Goal: Task Accomplishment & Management: Use online tool/utility

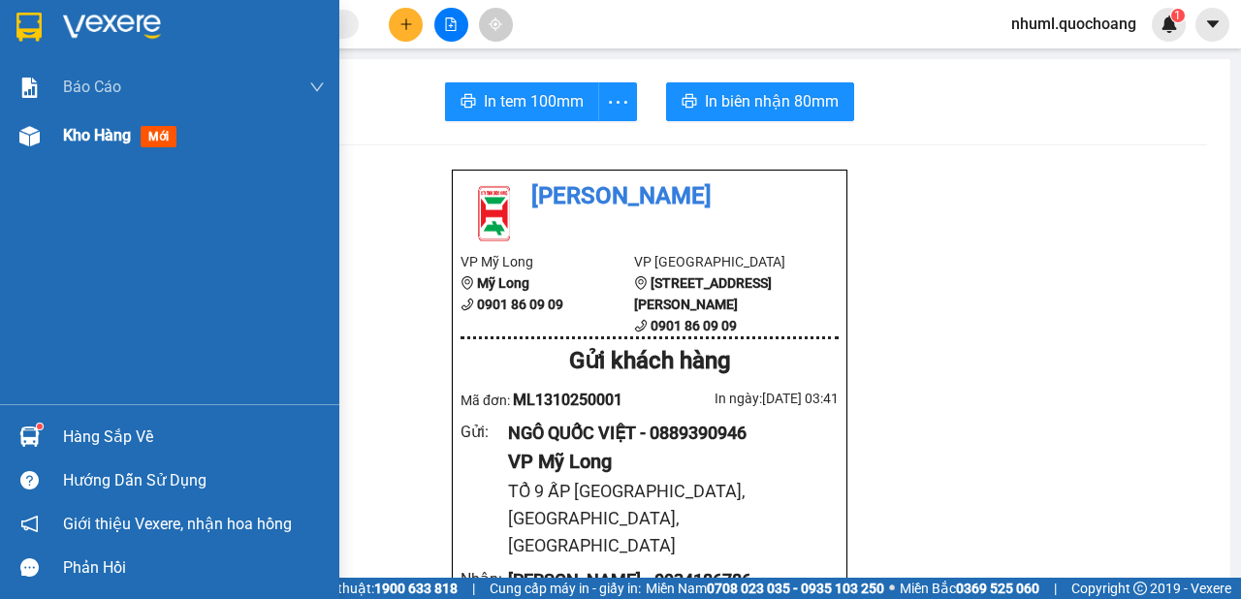
click at [58, 137] on div "Kho hàng mới" at bounding box center [169, 136] width 339 height 48
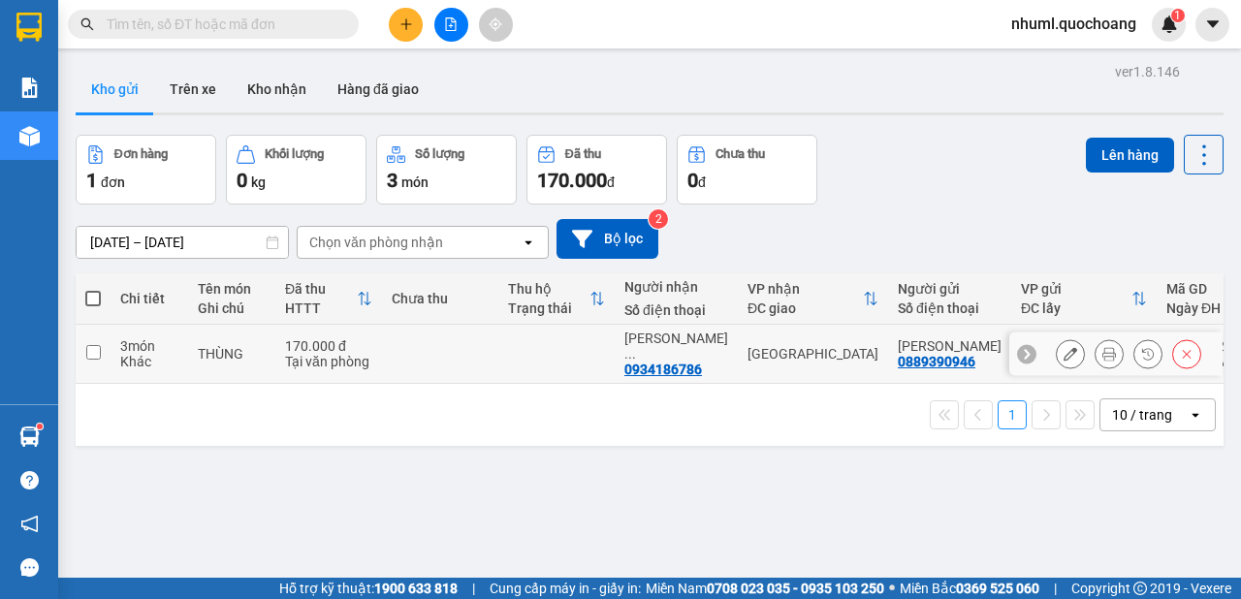
click at [1064, 358] on icon at bounding box center [1071, 354] width 14 height 14
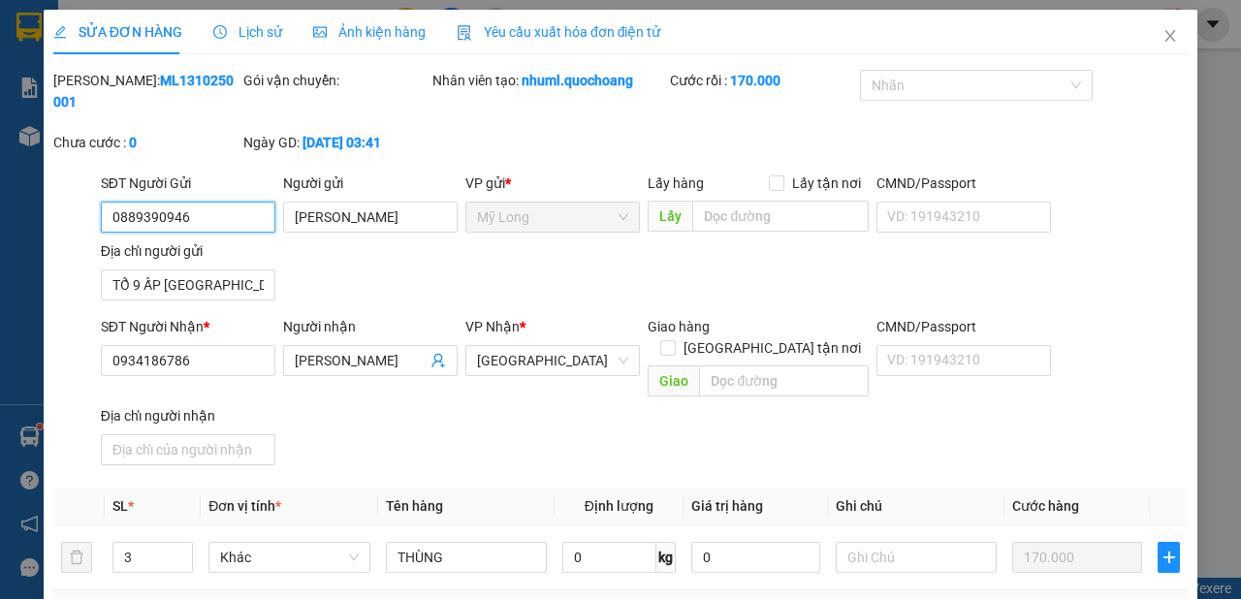
type input "0889390946"
type input "[PERSON_NAME]"
type input "TỔ 9 ẤP [GEOGRAPHIC_DATA], [GEOGRAPHIC_DATA], [GEOGRAPHIC_DATA]"
type input "0934186786"
type input "[PERSON_NAME]"
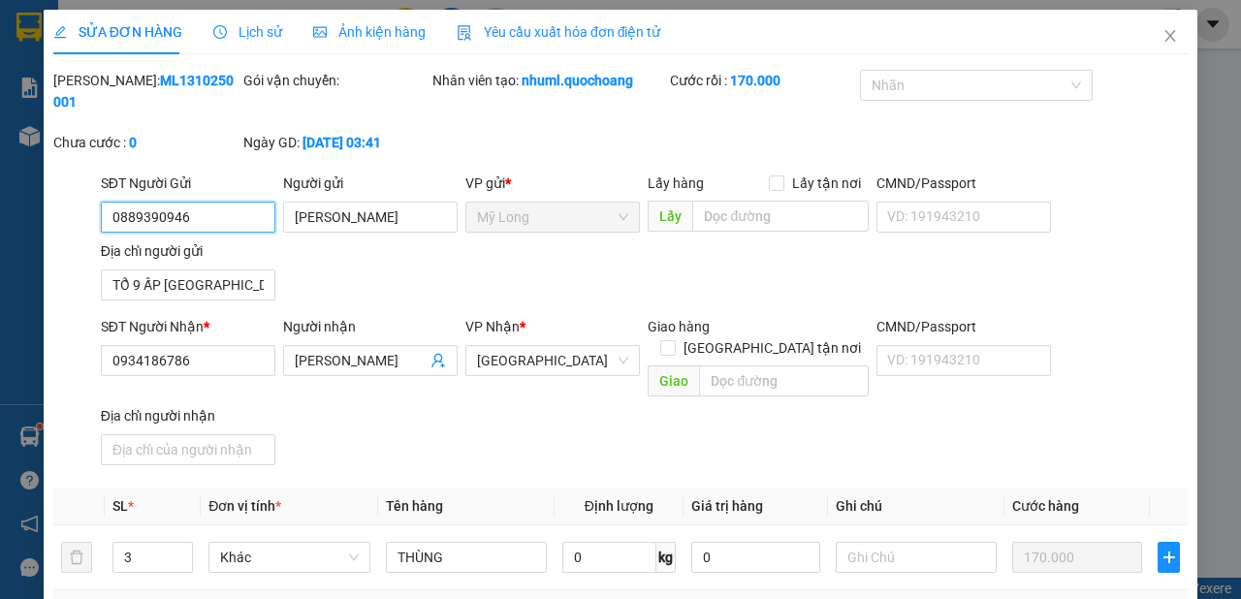
type input "170.000"
click at [811, 366] on input "text" at bounding box center [783, 381] width 169 height 31
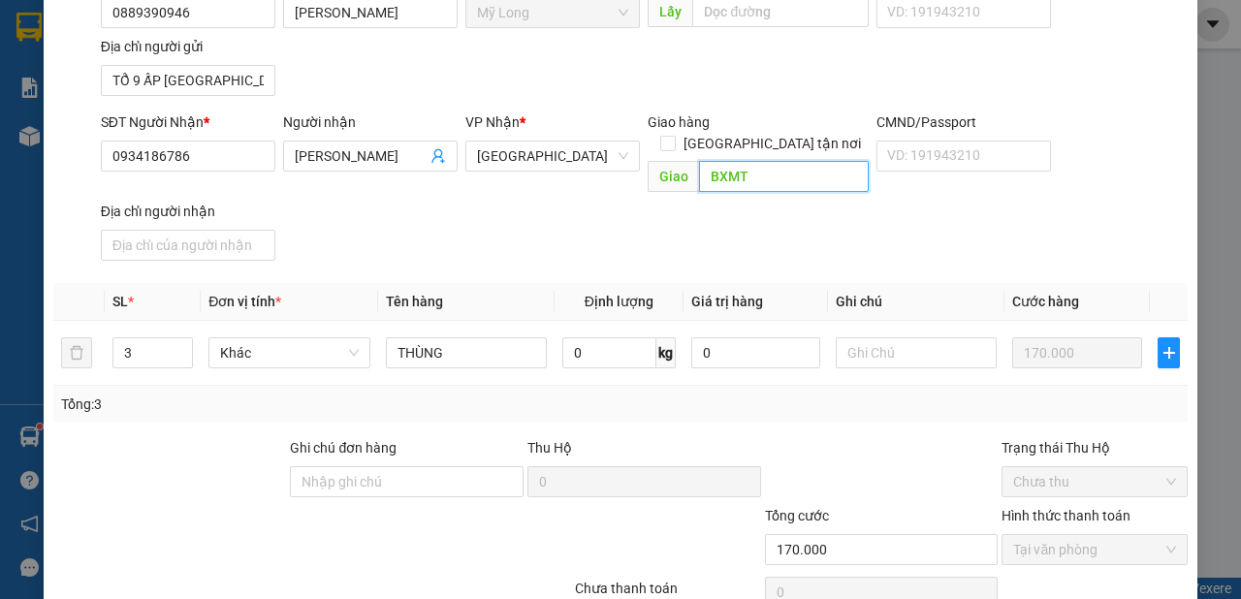
scroll to position [276, 0]
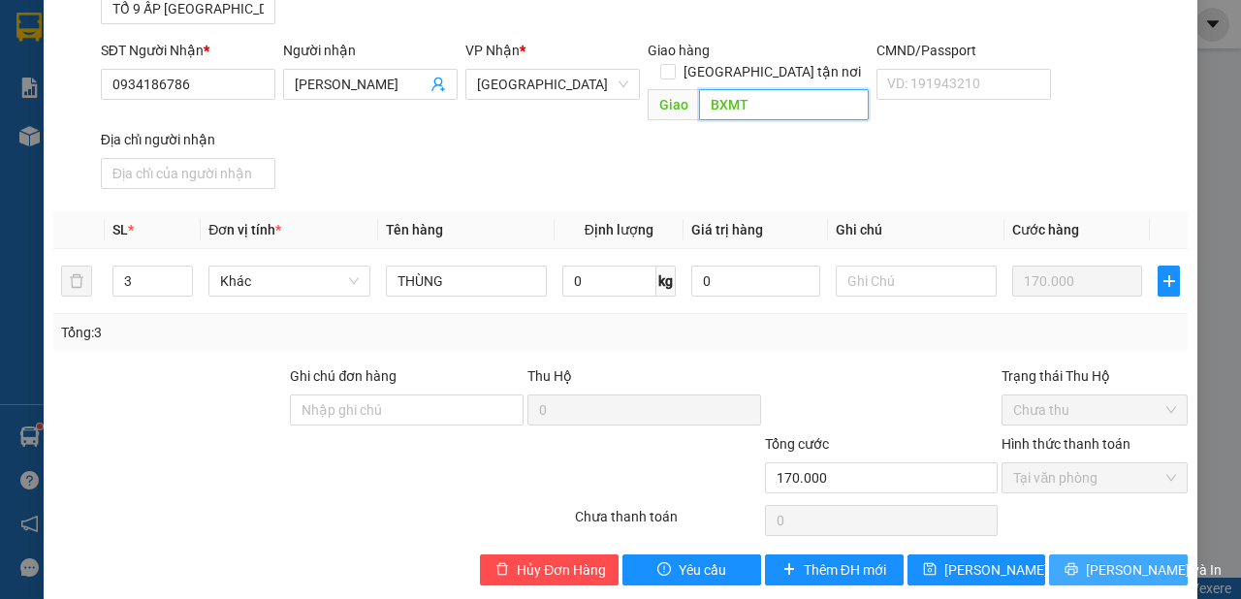
type input "BXMT"
click at [1122, 560] on span "[PERSON_NAME] và In" at bounding box center [1154, 570] width 136 height 21
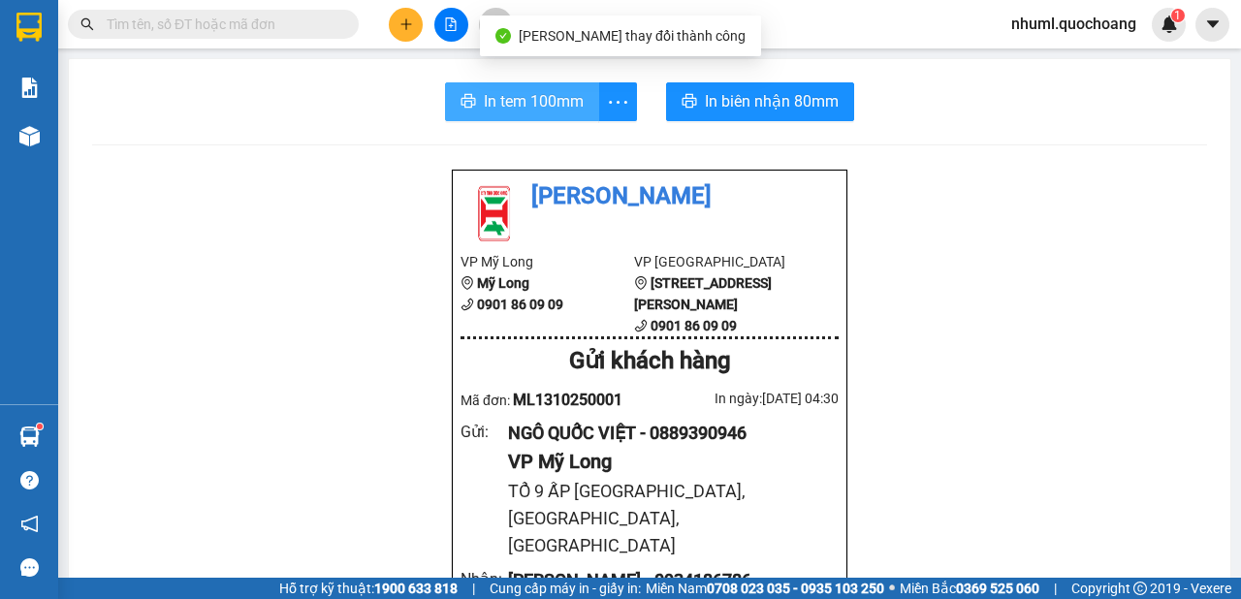
click at [497, 102] on span "In tem 100mm" at bounding box center [534, 101] width 100 height 24
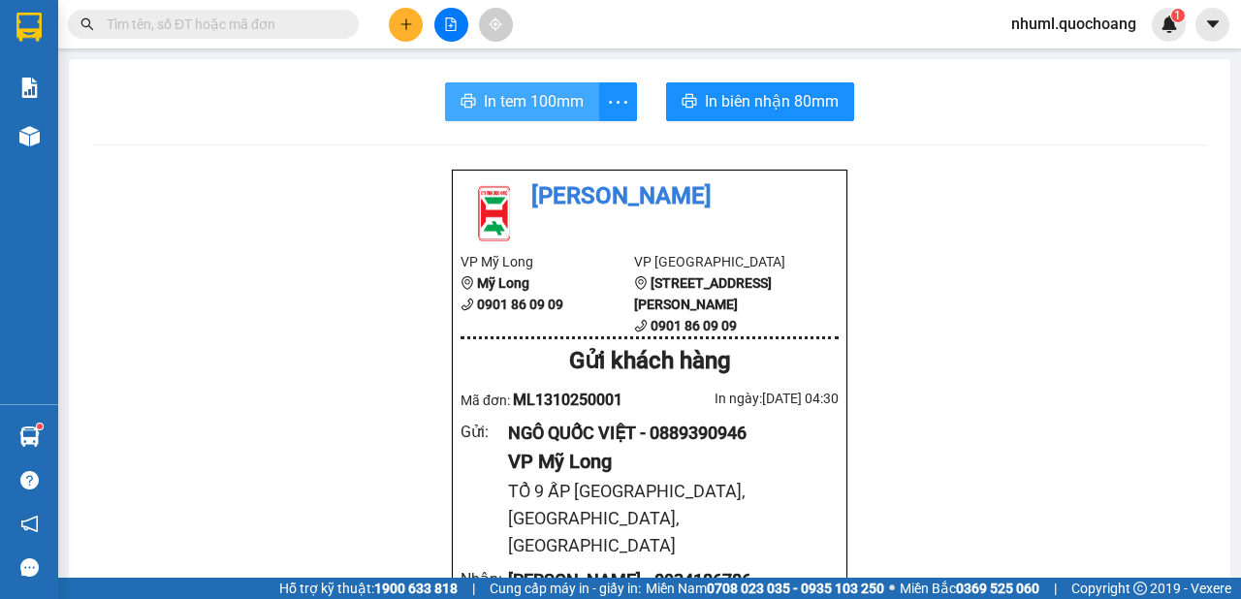
click at [539, 94] on span "In tem 100mm" at bounding box center [534, 101] width 100 height 24
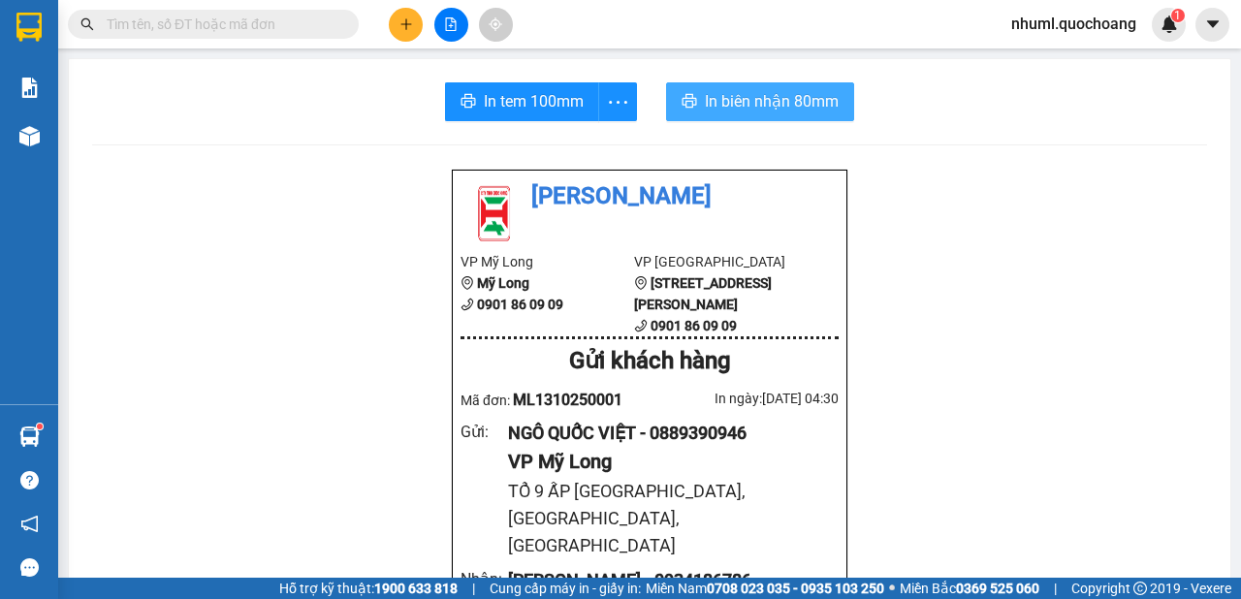
click at [748, 104] on span "In biên nhận 80mm" at bounding box center [772, 101] width 134 height 24
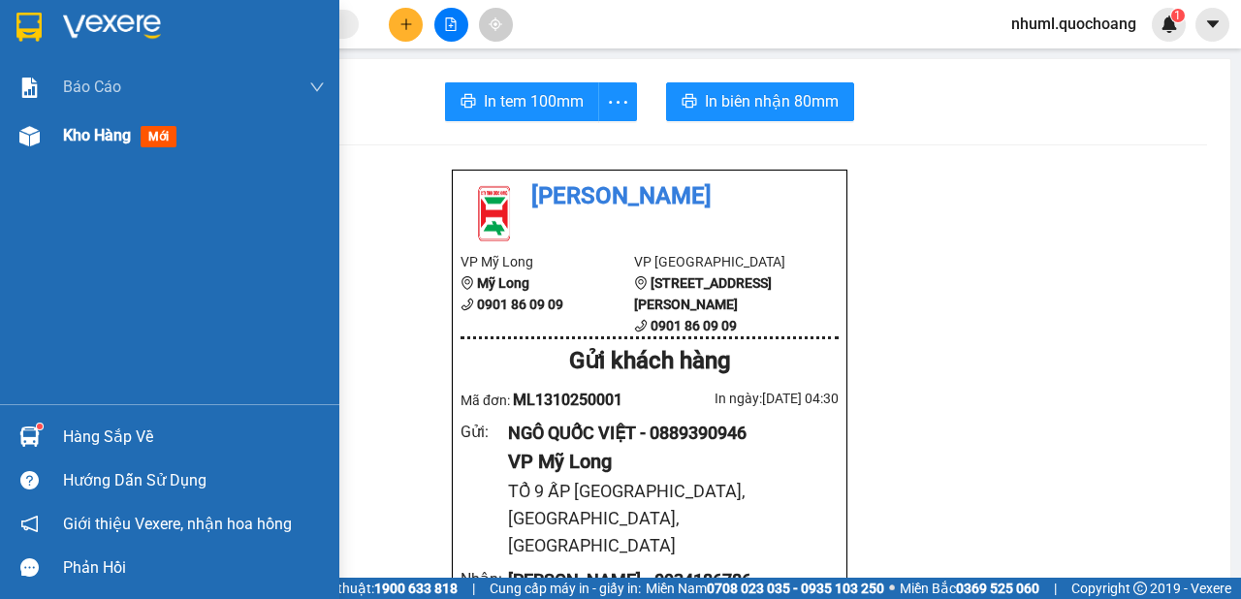
click at [100, 131] on span "Kho hàng" at bounding box center [97, 135] width 68 height 18
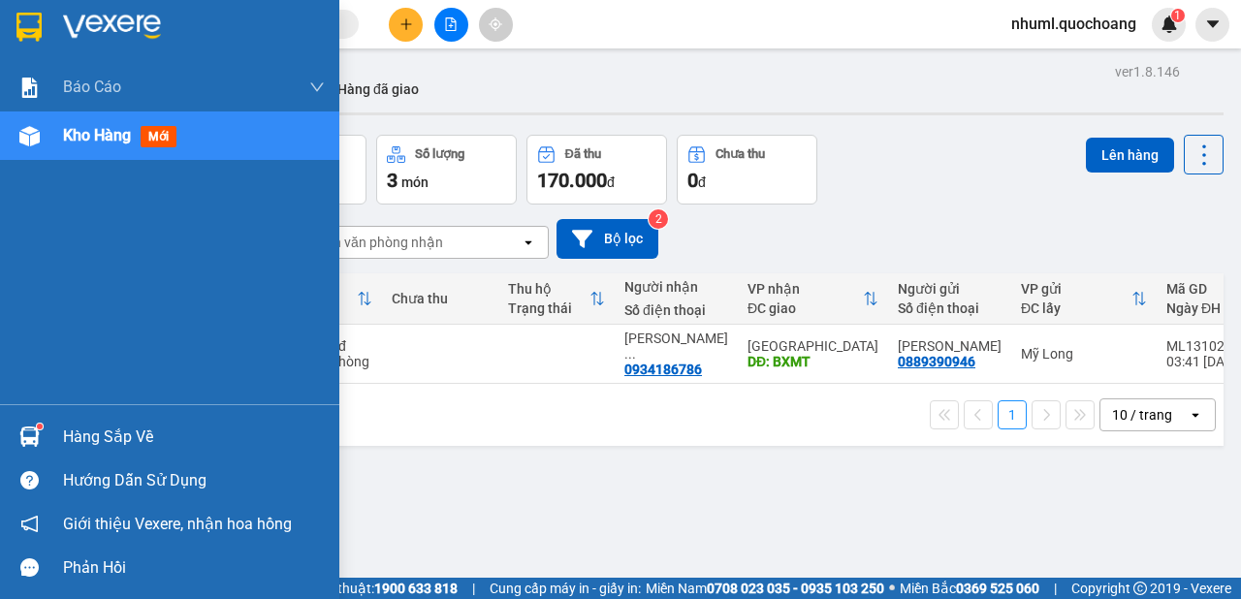
drag, startPoint x: 102, startPoint y: 421, endPoint x: 105, endPoint y: 446, distance: 25.4
click at [105, 430] on div "Hàng sắp về" at bounding box center [169, 437] width 339 height 44
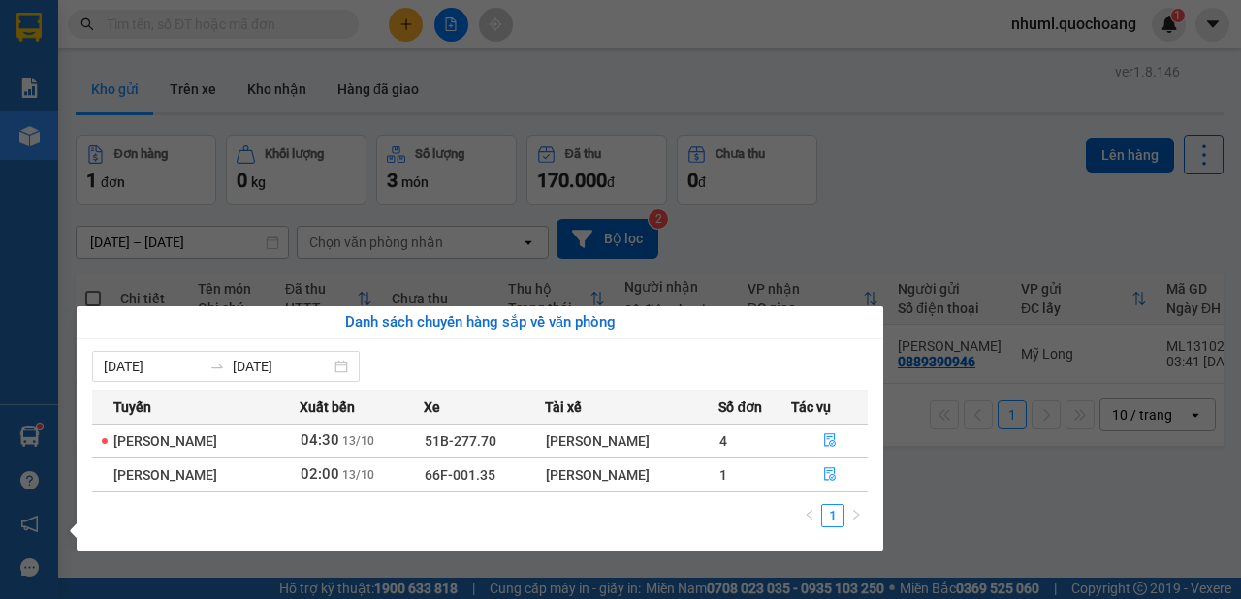
click at [932, 146] on section "Kết quả tìm kiếm ( 0 ) Bộ lọc No Data nhuml.quochoang 1 Báo cáo Báo cáo dòng ti…" at bounding box center [620, 299] width 1241 height 599
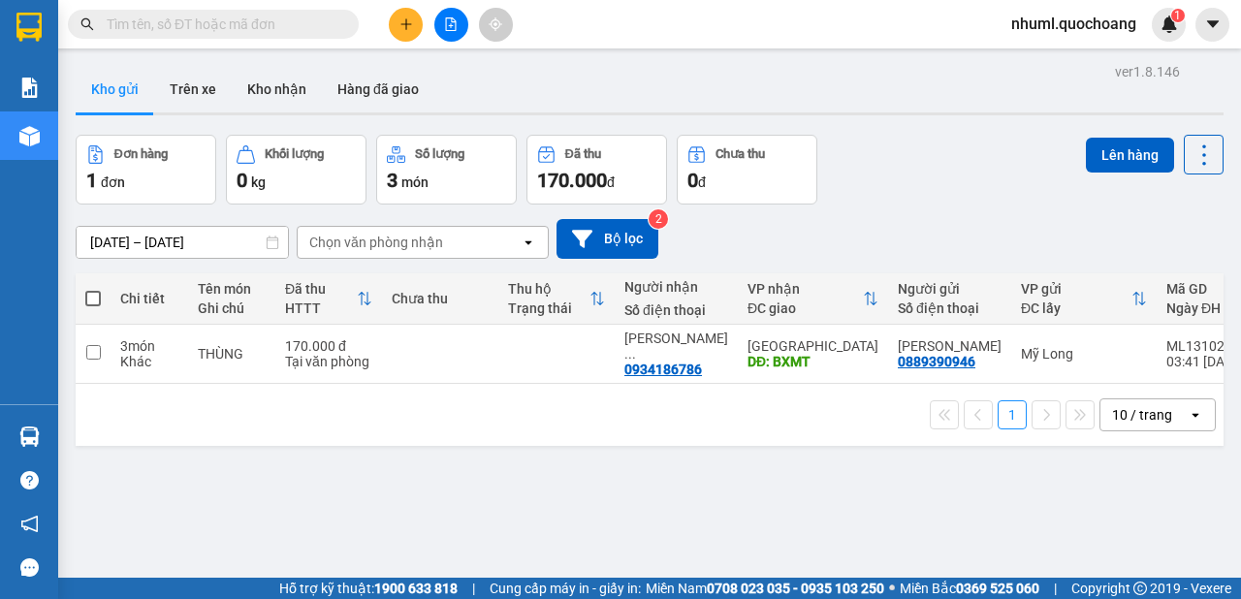
click at [98, 298] on span at bounding box center [93, 299] width 16 height 16
click at [93, 289] on input "checkbox" at bounding box center [93, 289] width 0 height 0
checkbox input "true"
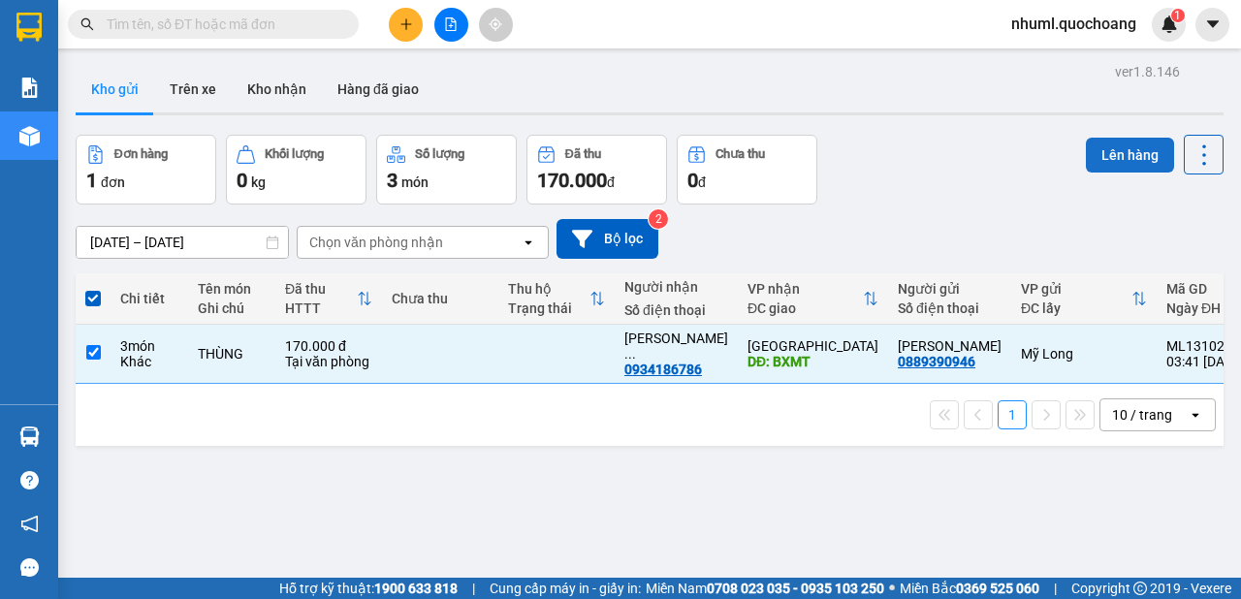
click at [1104, 158] on button "Lên hàng" at bounding box center [1130, 155] width 88 height 35
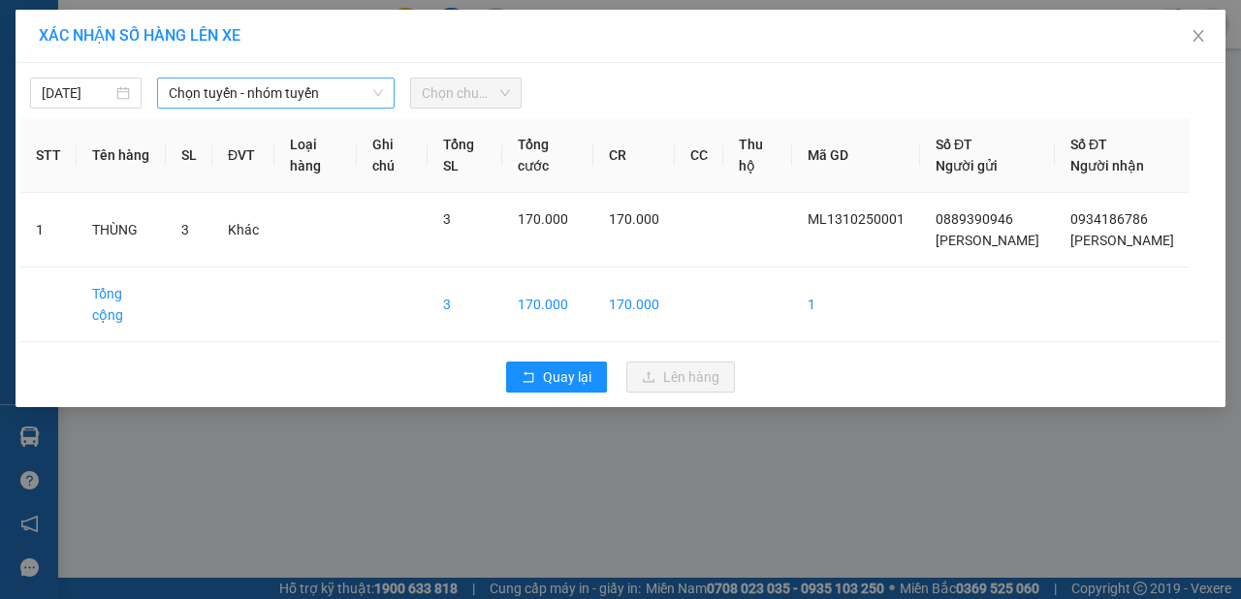
click at [288, 85] on span "Chọn tuyến - nhóm tuyến" at bounding box center [276, 93] width 214 height 29
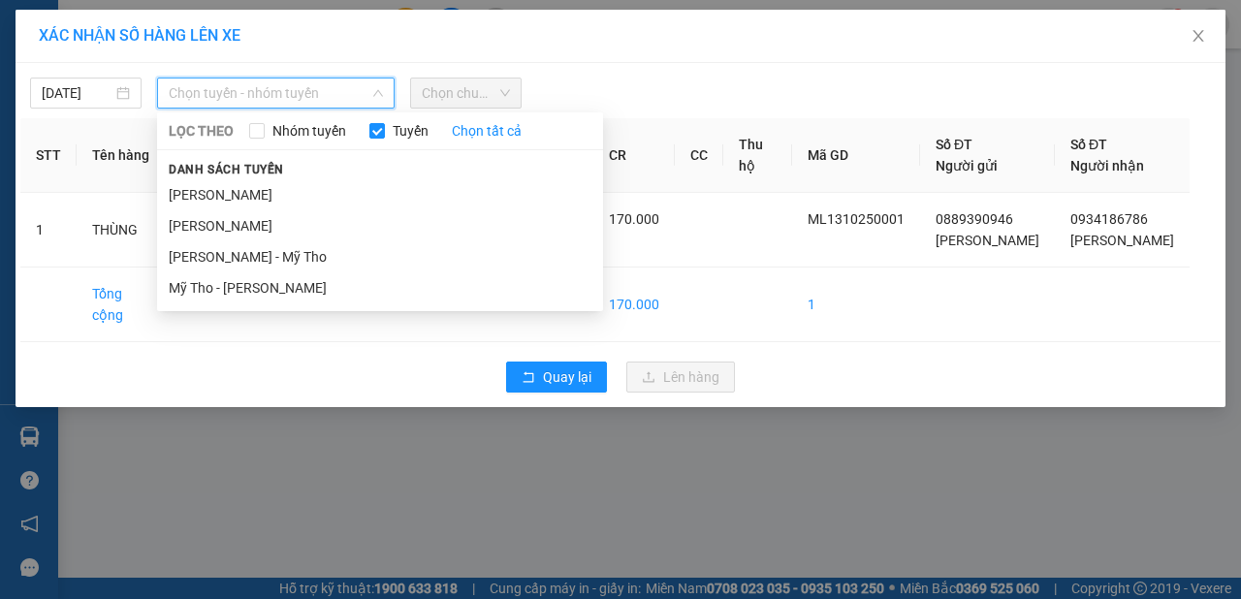
click at [288, 85] on span "Chọn tuyến - nhóm tuyến" at bounding box center [276, 93] width 214 height 29
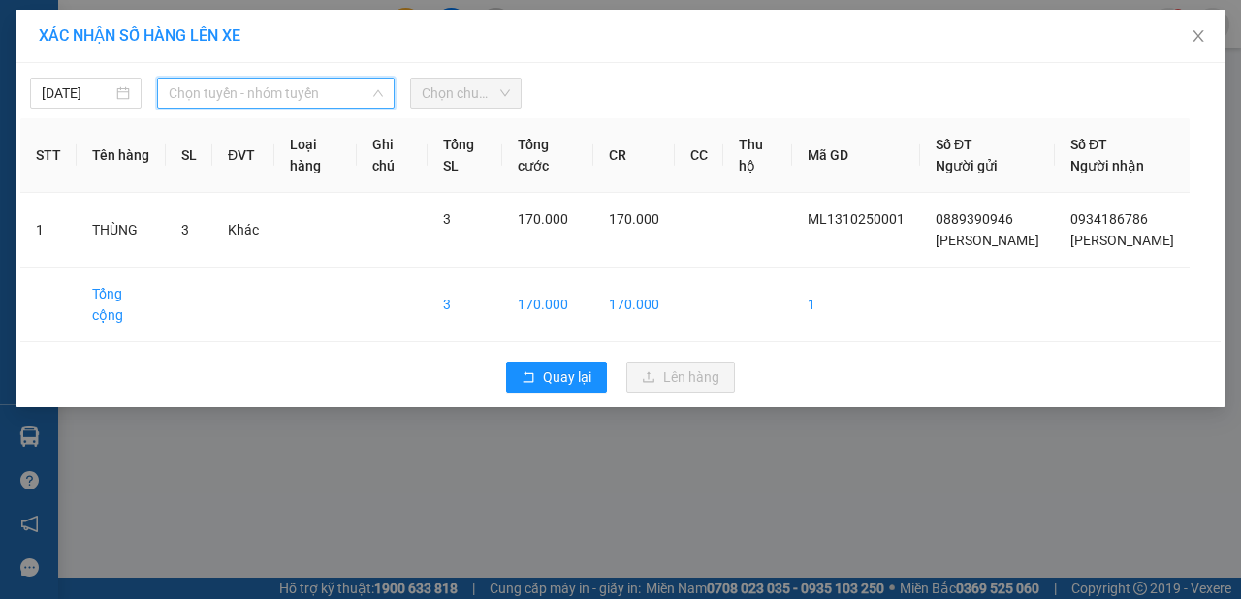
drag, startPoint x: 300, startPoint y: 80, endPoint x: 304, endPoint y: 109, distance: 28.4
click at [302, 80] on span "Chọn tuyến - nhóm tuyến" at bounding box center [276, 93] width 214 height 29
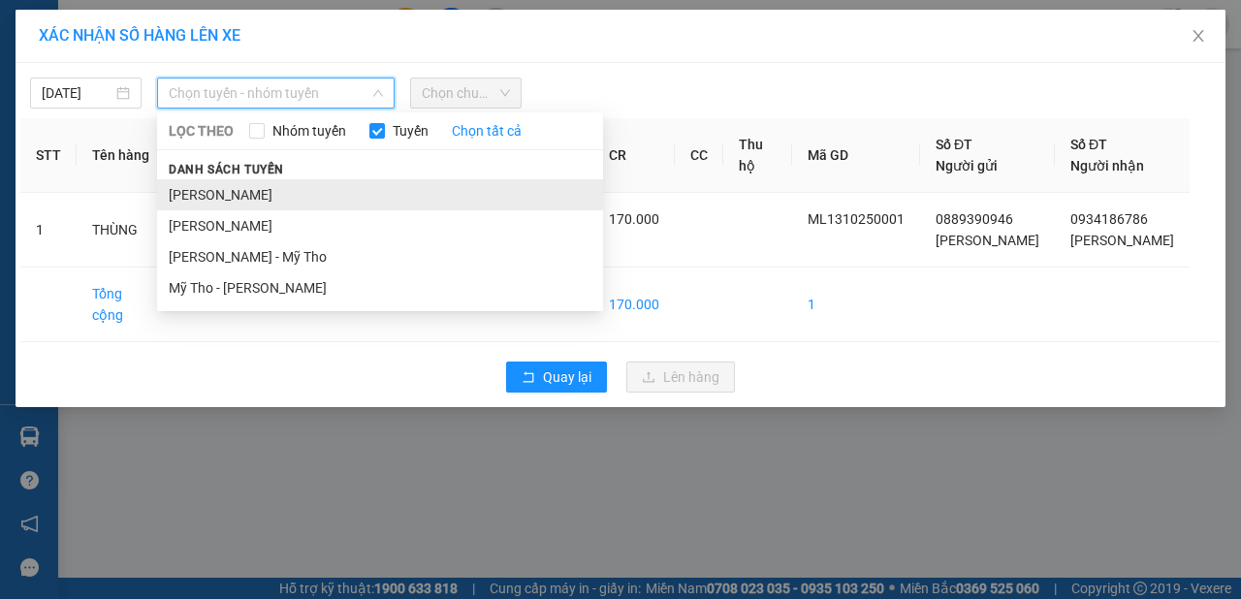
click at [281, 187] on li "[PERSON_NAME]" at bounding box center [380, 194] width 446 height 31
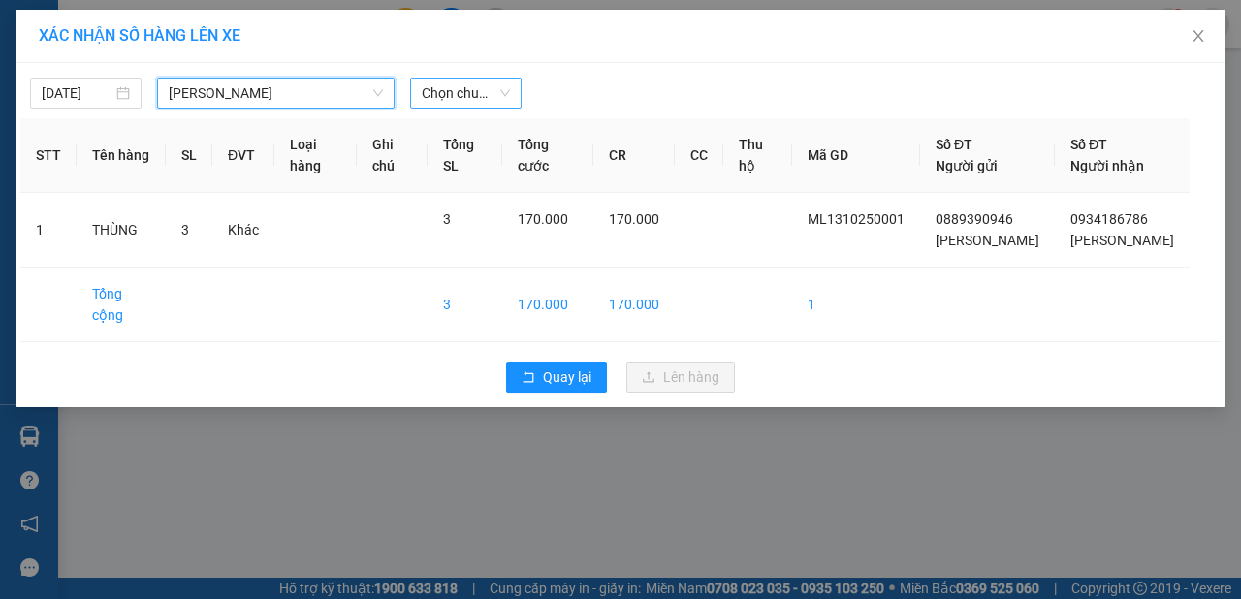
click at [480, 98] on span "Chọn chuyến" at bounding box center [466, 93] width 88 height 29
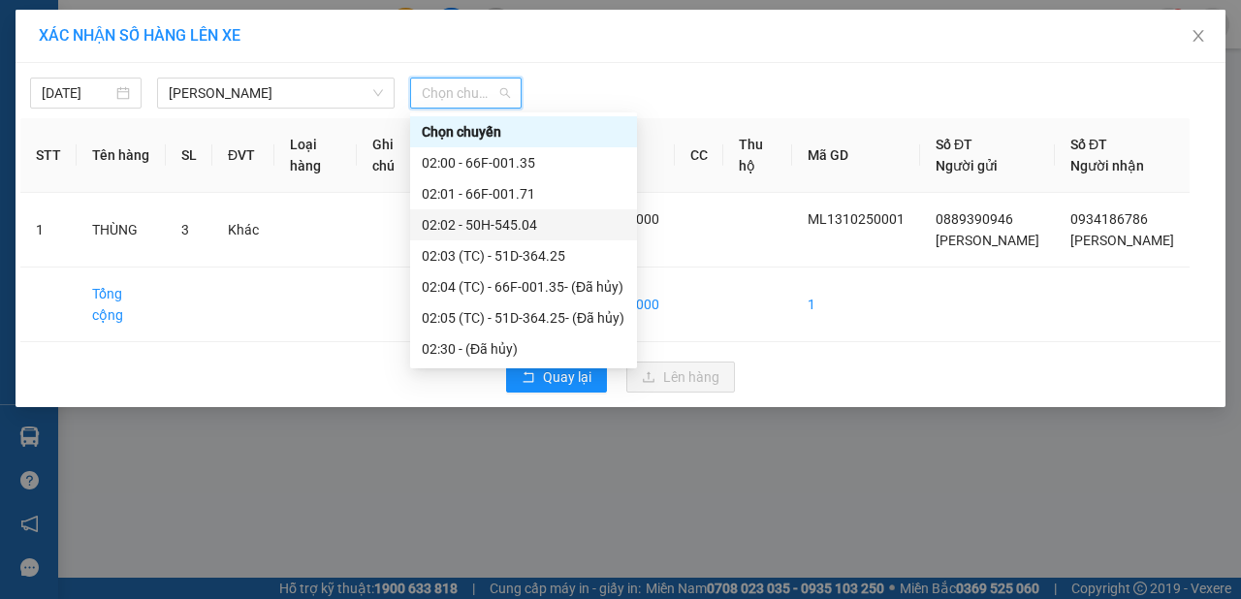
scroll to position [326, 0]
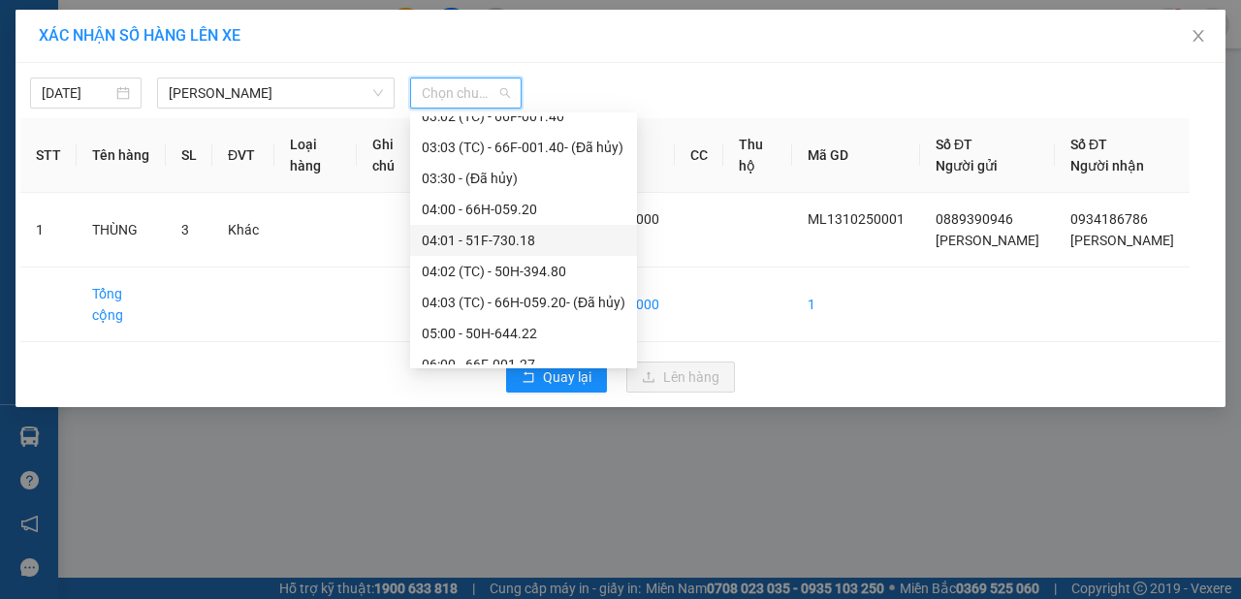
click at [498, 238] on div "04:01 - 51F-730.18" at bounding box center [524, 240] width 204 height 21
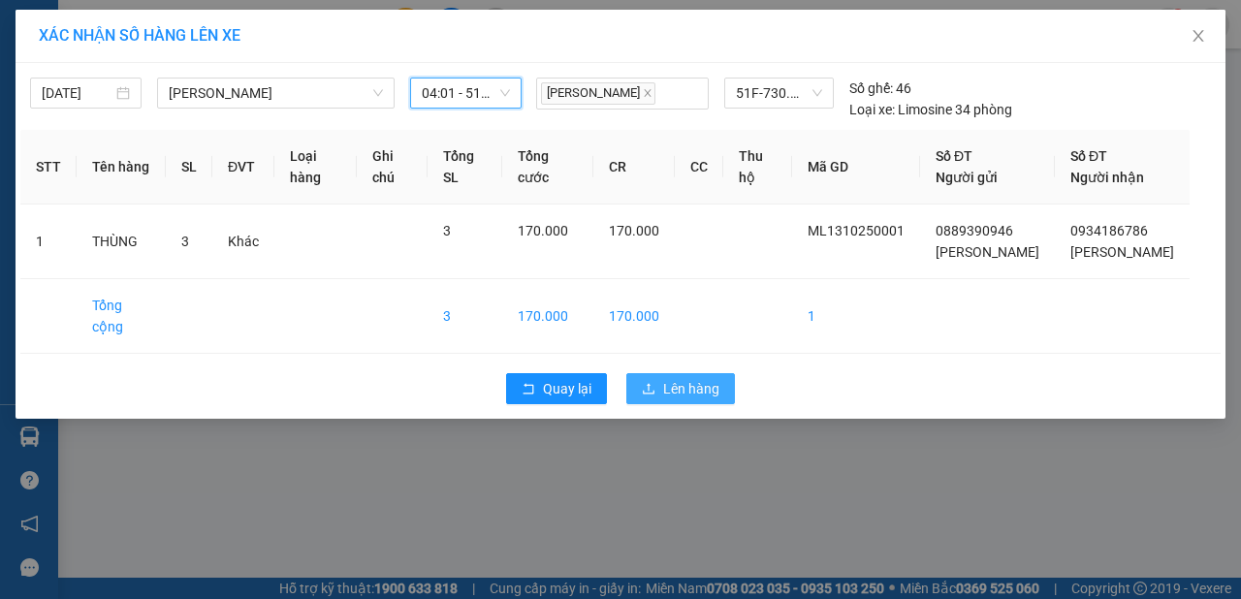
click at [720, 404] on button "Lên hàng" at bounding box center [680, 388] width 109 height 31
